Goal: Task Accomplishment & Management: Use online tool/utility

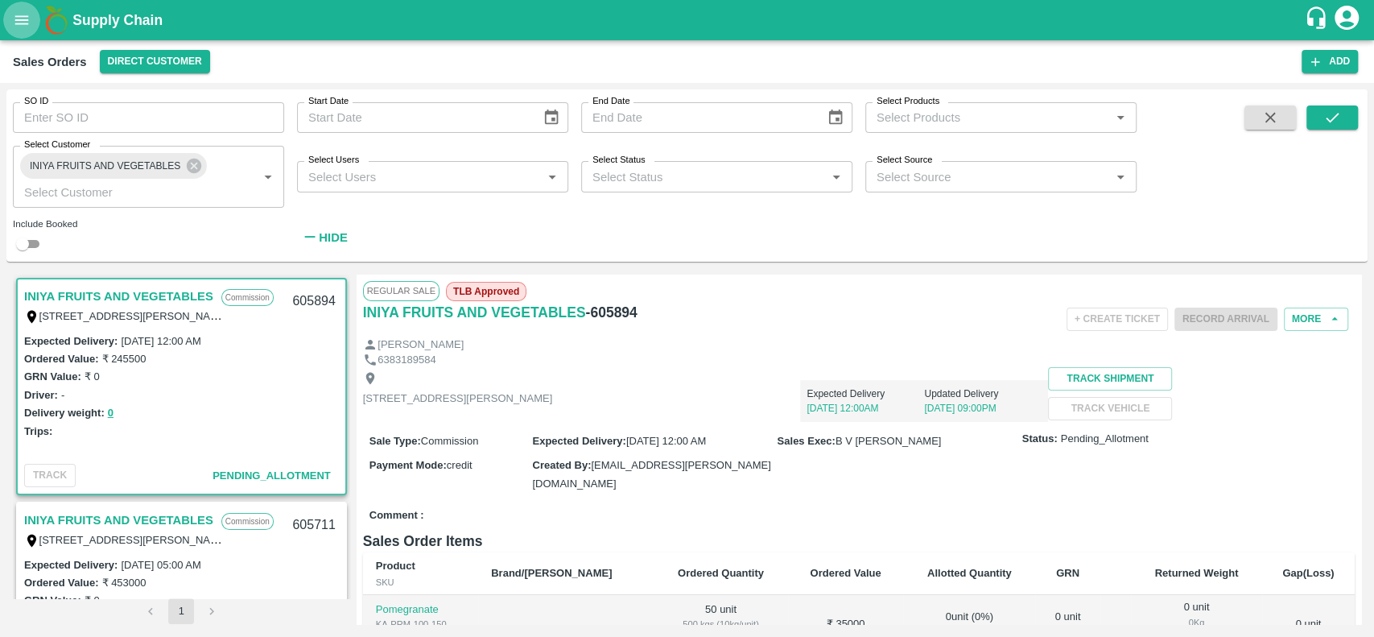
click at [21, 23] on icon "open drawer" at bounding box center [22, 20] width 18 height 18
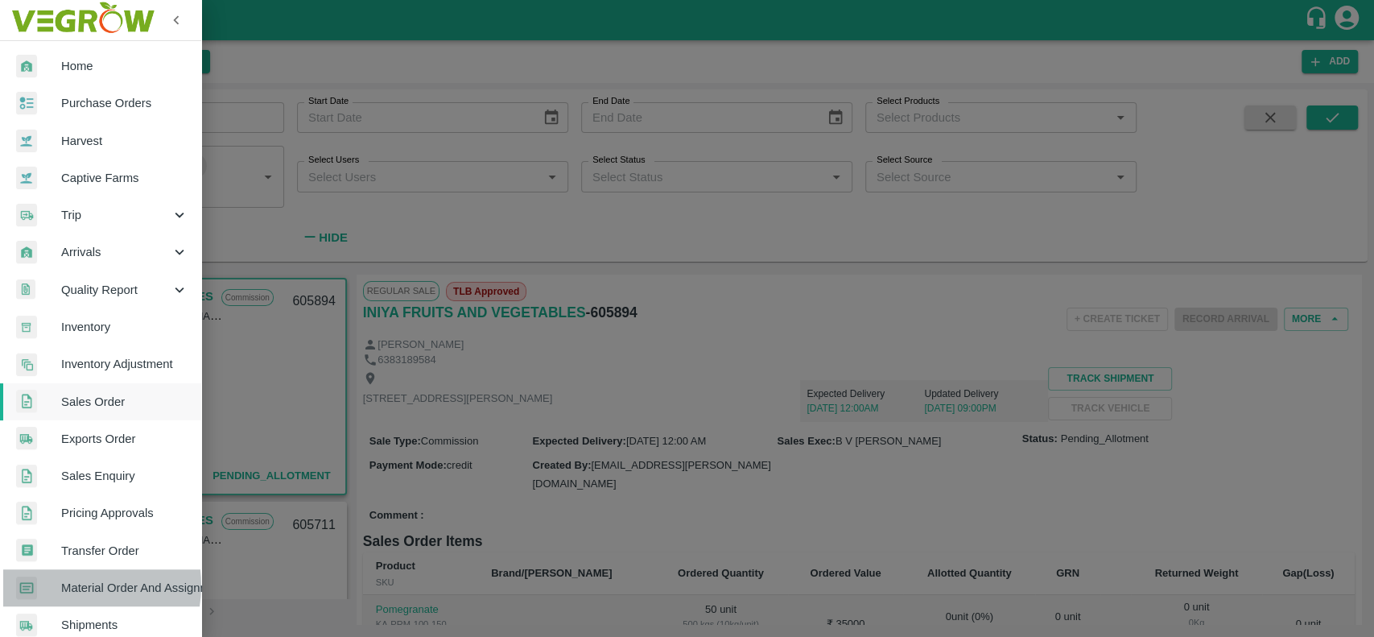
click at [64, 585] on span "Material Order And Assignment" at bounding box center [124, 588] width 127 height 18
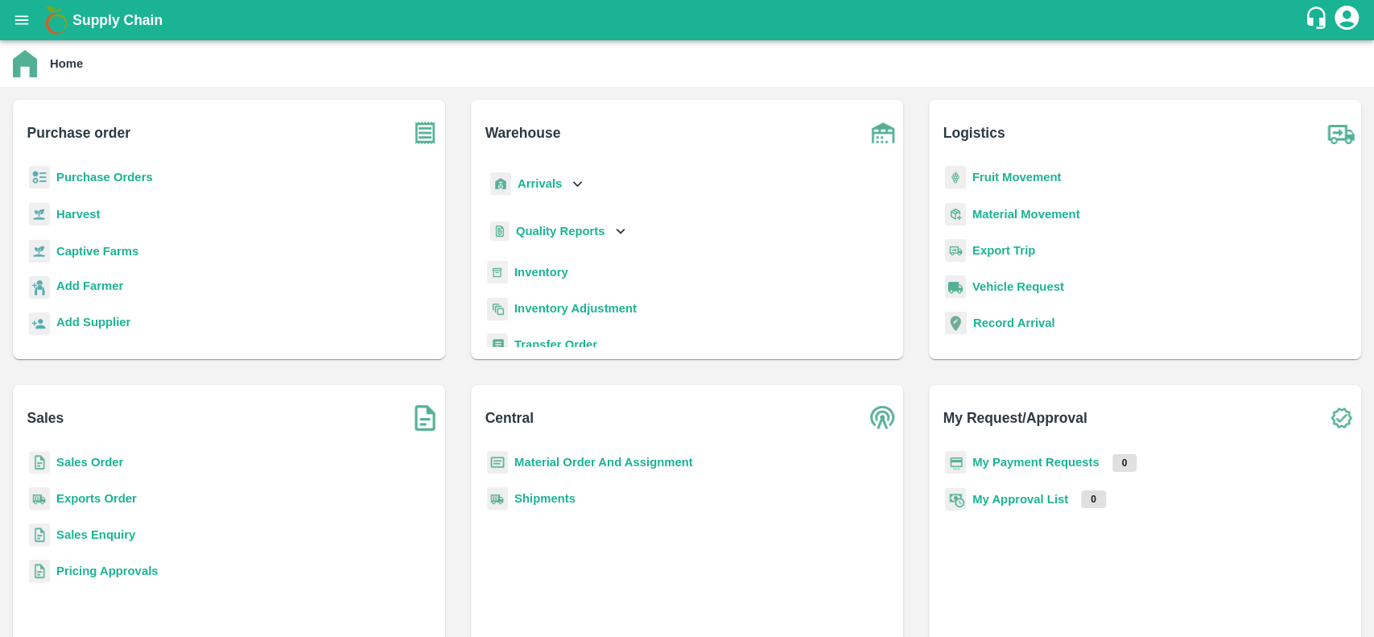
click at [518, 461] on b "Material Order And Assignment" at bounding box center [603, 462] width 179 height 13
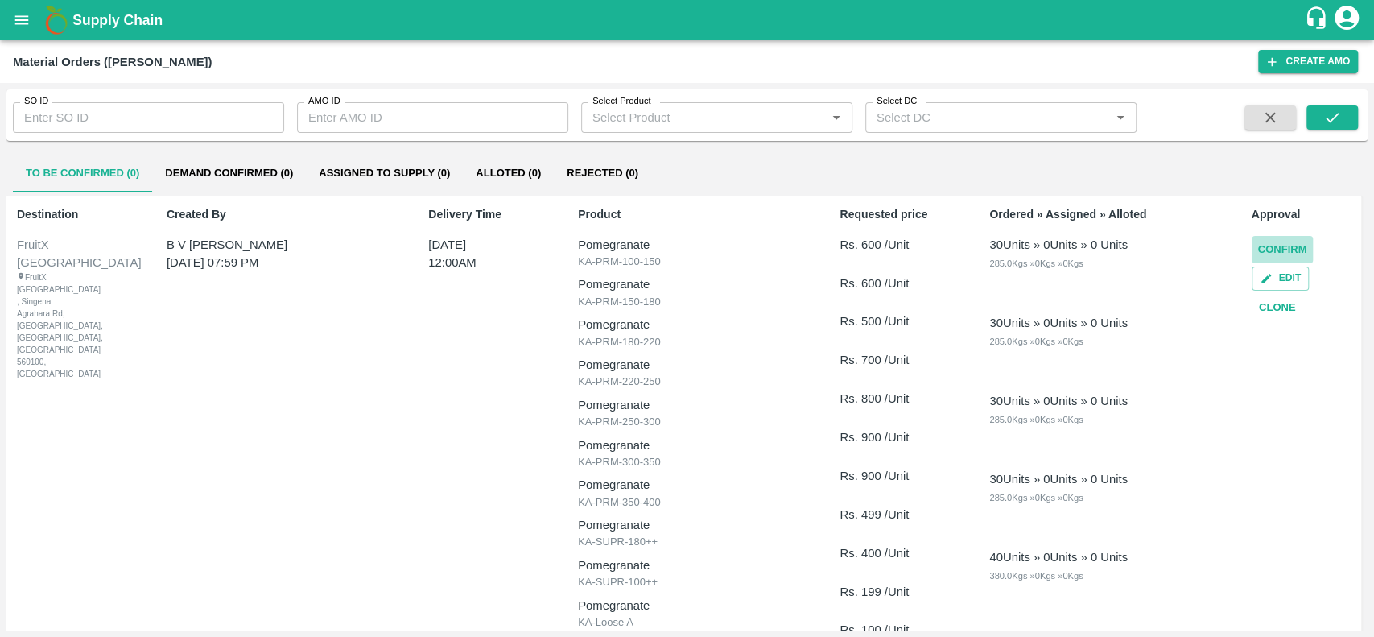
click at [1262, 245] on button "Confirm" at bounding box center [1283, 250] width 62 height 28
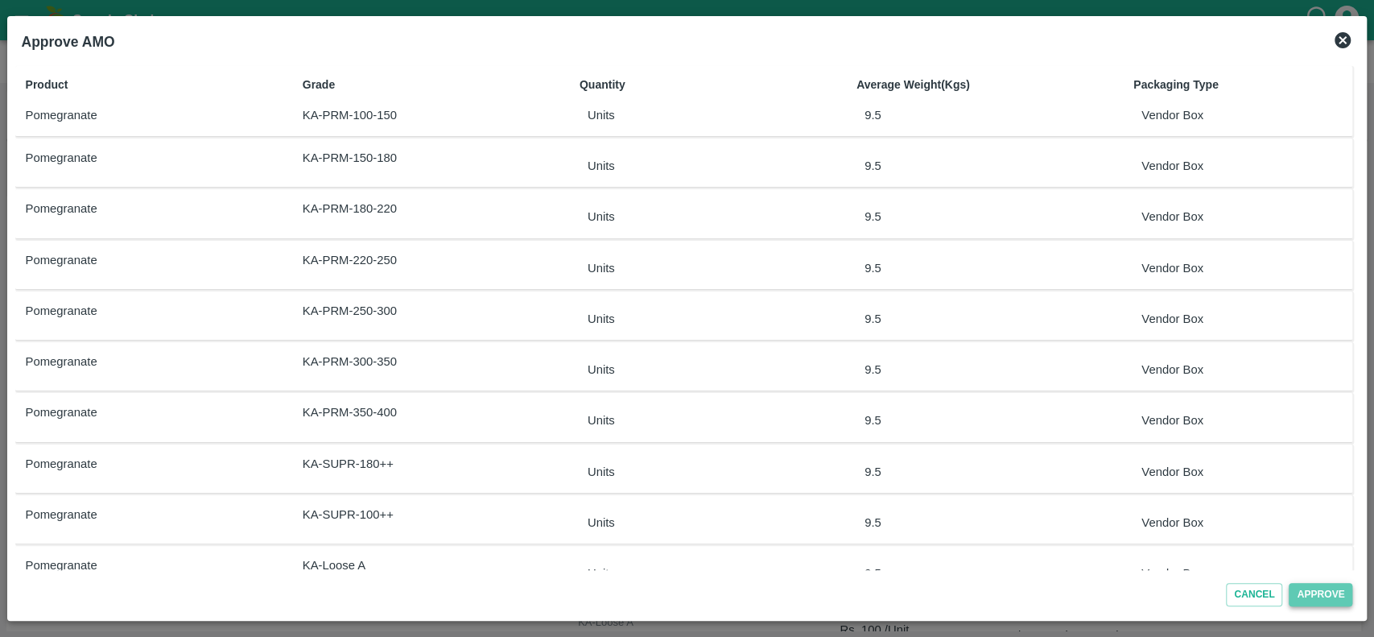
click at [1300, 586] on button "Approve" at bounding box center [1321, 594] width 64 height 23
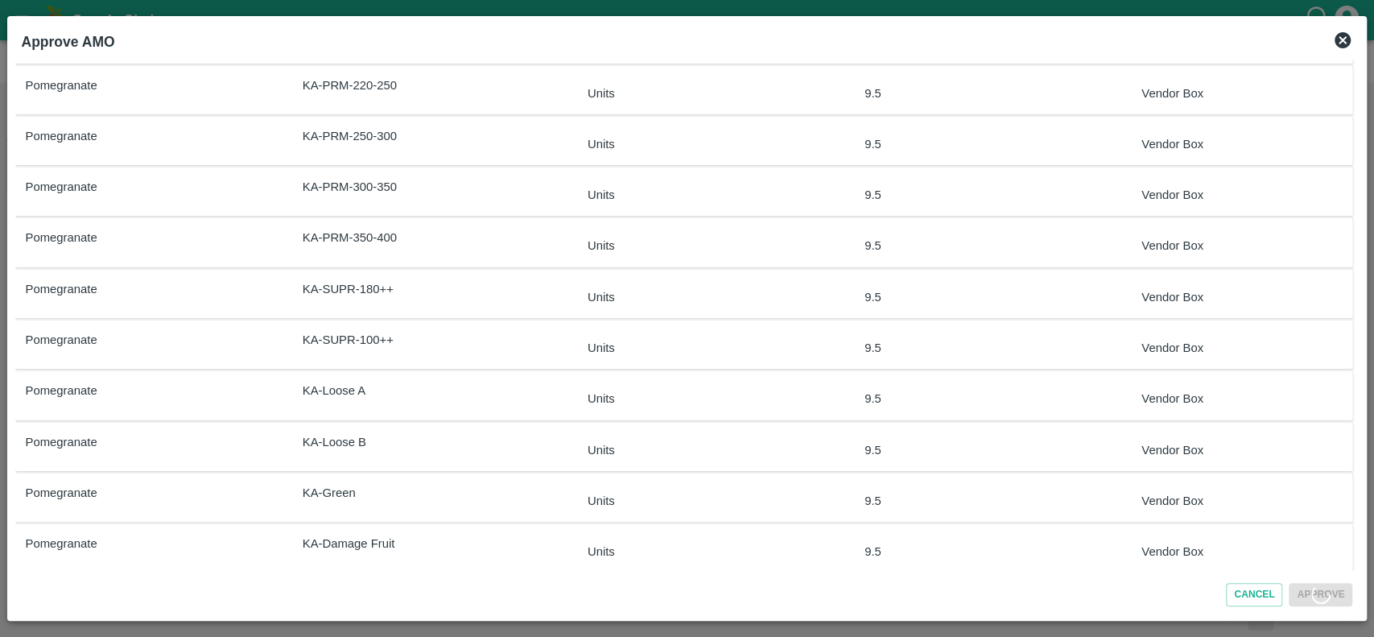
scroll to position [190, 0]
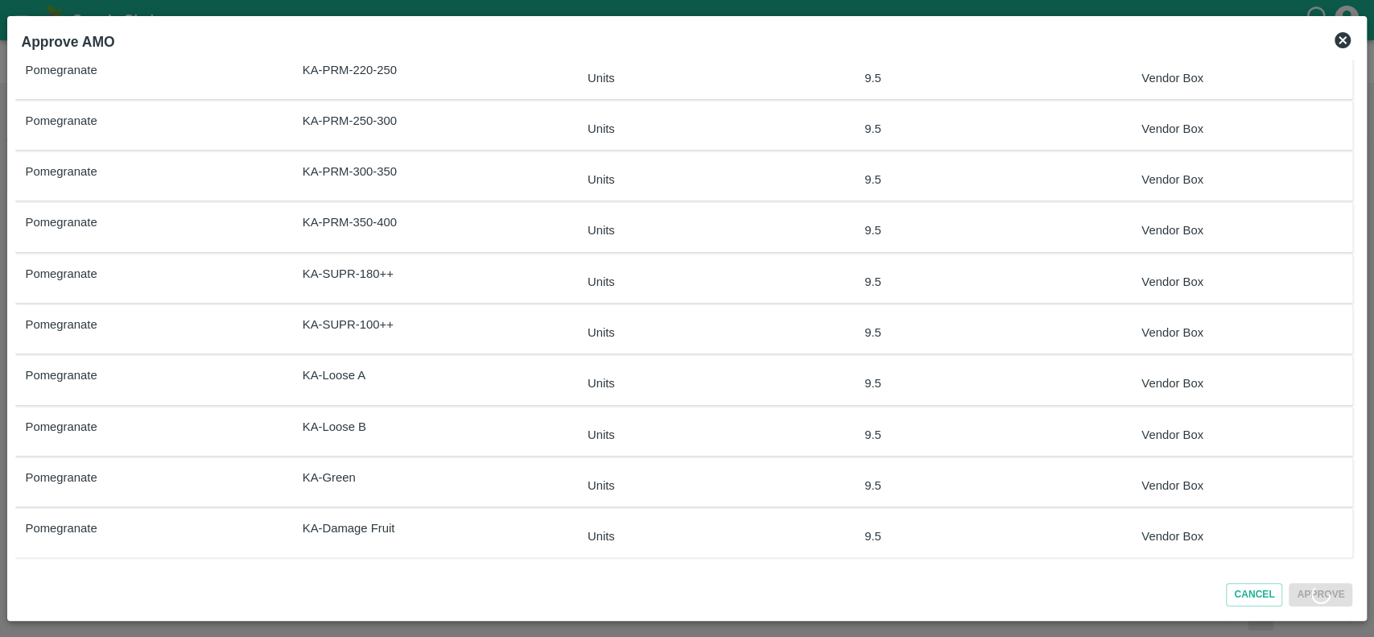
click at [1341, 38] on icon at bounding box center [1342, 40] width 19 height 19
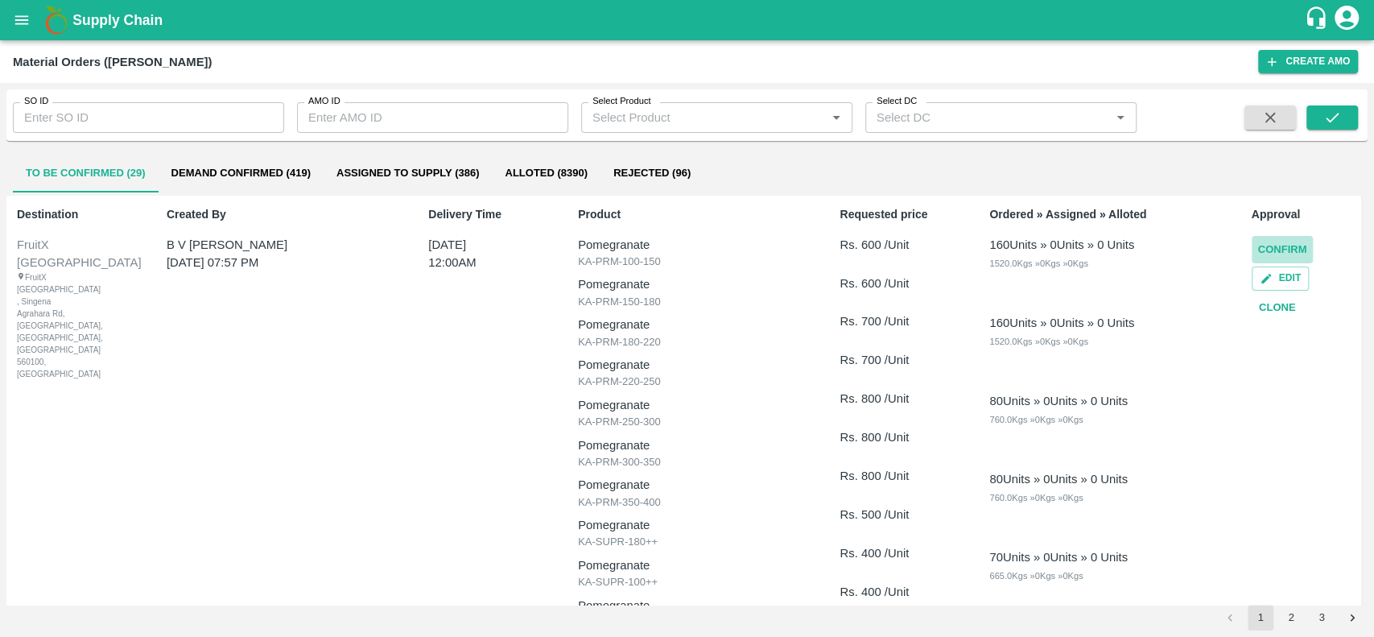
click at [1265, 246] on button "Confirm" at bounding box center [1283, 250] width 62 height 28
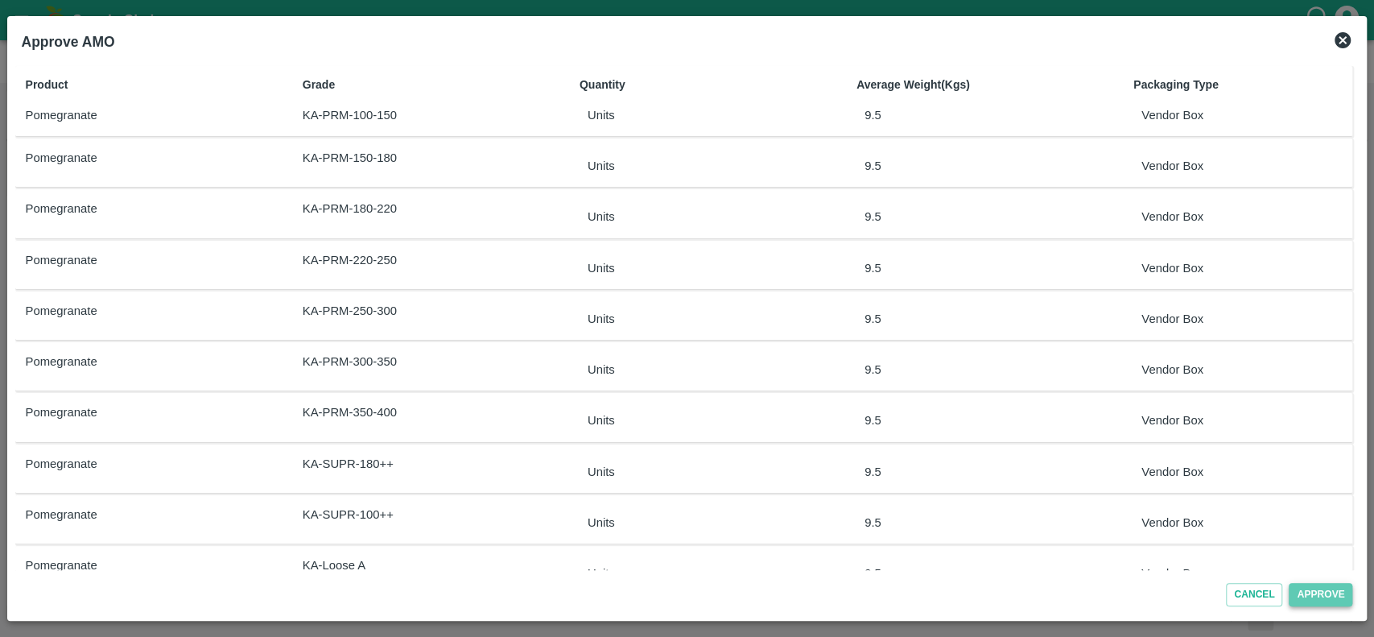
click at [1302, 588] on button "Approve" at bounding box center [1321, 594] width 64 height 23
